Goal: Check status: Check status

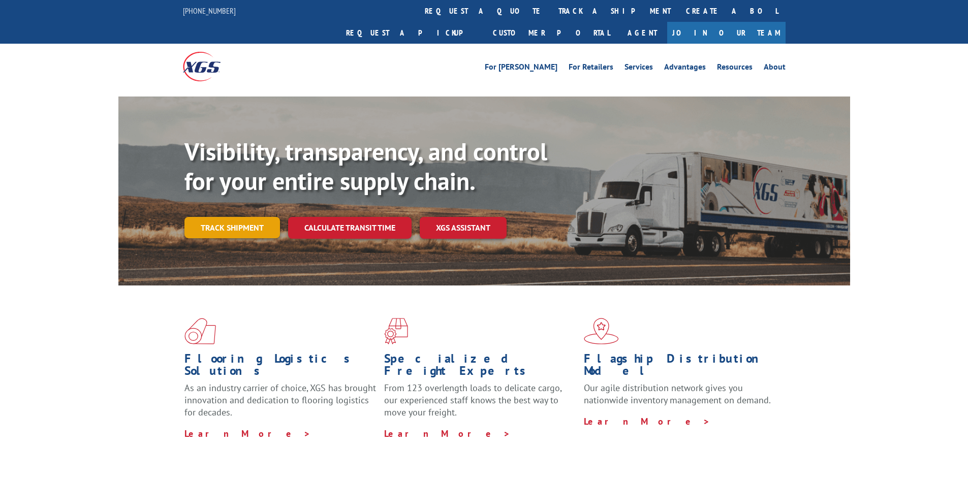
click at [229, 217] on link "Track shipment" at bounding box center [231, 227] width 95 height 21
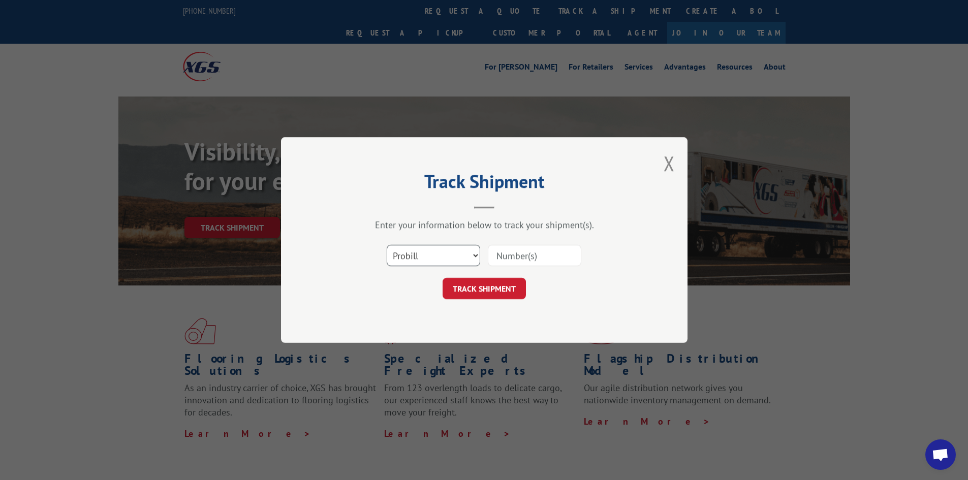
click at [423, 255] on select "Select category... Probill BOL PO" at bounding box center [432, 255] width 93 height 21
select select "bol"
click at [386, 245] on select "Select category... Probill BOL PO" at bounding box center [432, 255] width 93 height 21
click at [502, 260] on input at bounding box center [534, 255] width 93 height 21
paste input "CP-030274"
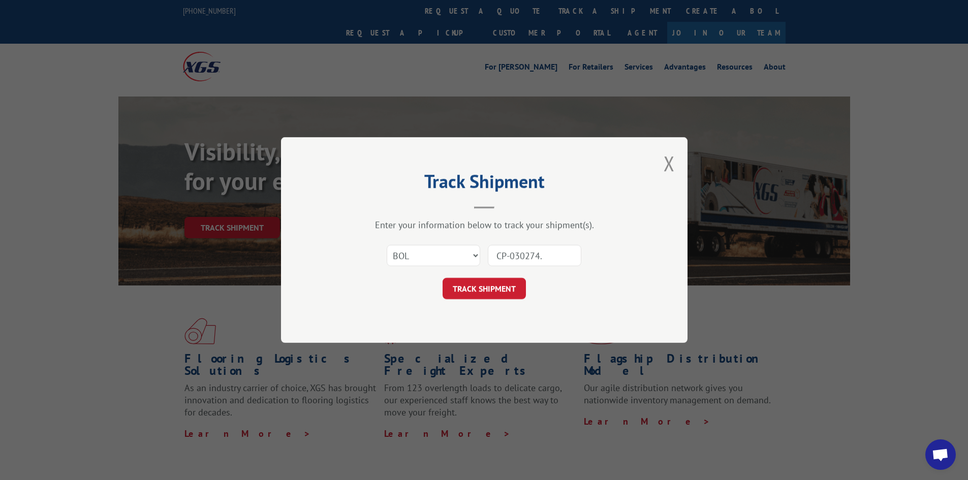
type input "CP-030274.a"
click button "TRACK SHIPMENT" at bounding box center [483, 288] width 83 height 21
